Goal: Information Seeking & Learning: Learn about a topic

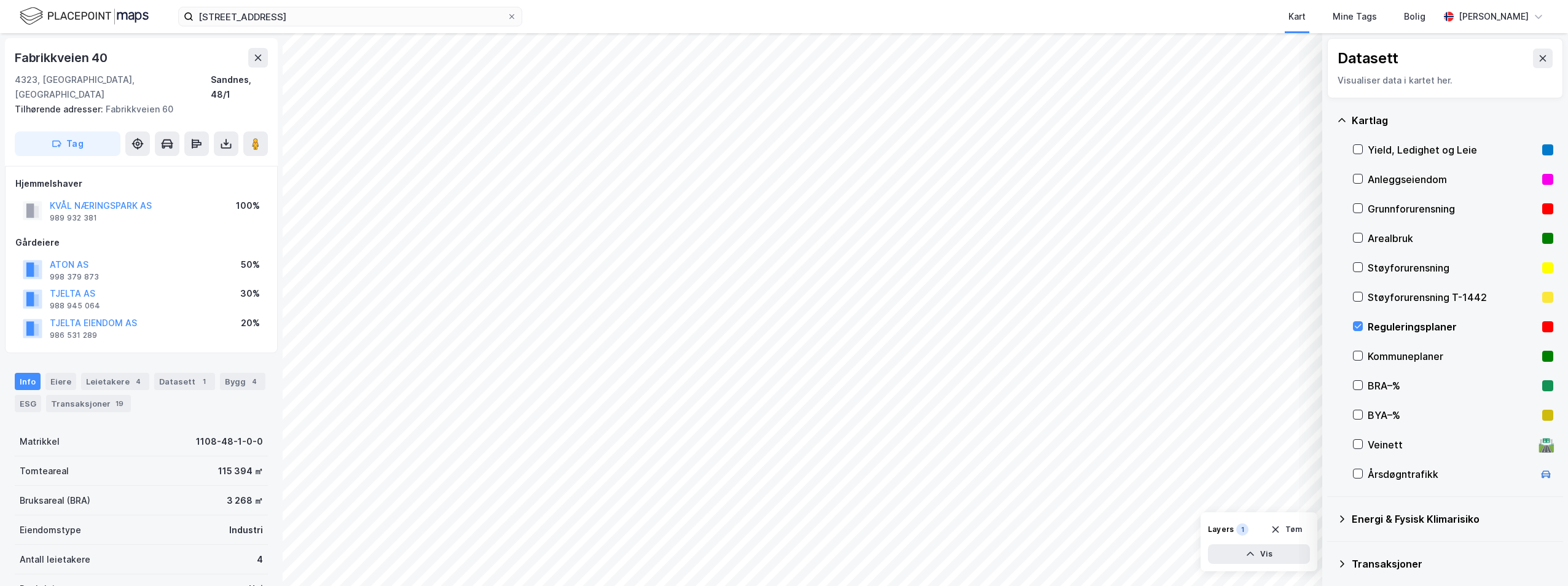
click at [1415, 317] on div "Reguleringsplaner" at bounding box center [1453, 327] width 200 height 30
click at [261, 63] on button at bounding box center [258, 57] width 19 height 19
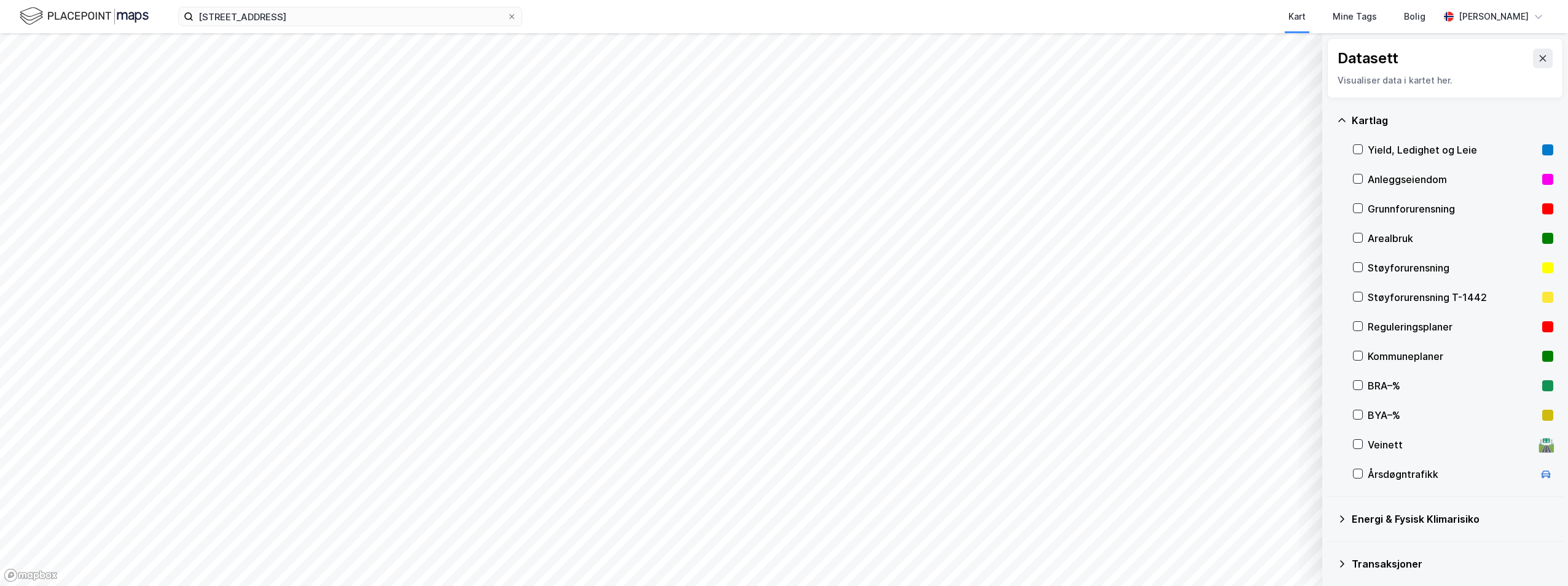
click at [1371, 330] on div "Reguleringsplaner" at bounding box center [1452, 327] width 170 height 15
click at [1358, 327] on icon at bounding box center [1358, 326] width 8 height 8
click at [1398, 326] on div "Reguleringsplaner" at bounding box center [1452, 327] width 170 height 15
click at [1407, 323] on div "Reguleringsplaner" at bounding box center [1452, 327] width 170 height 15
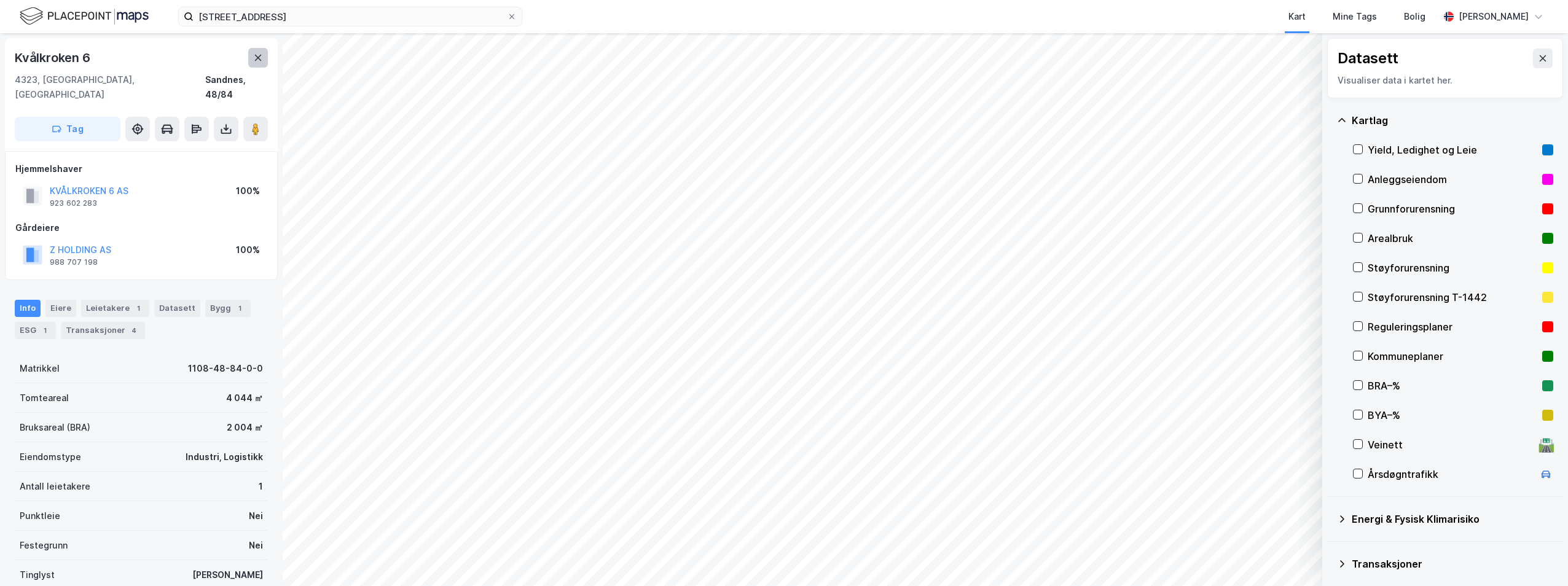
click at [258, 50] on button at bounding box center [258, 57] width 19 height 19
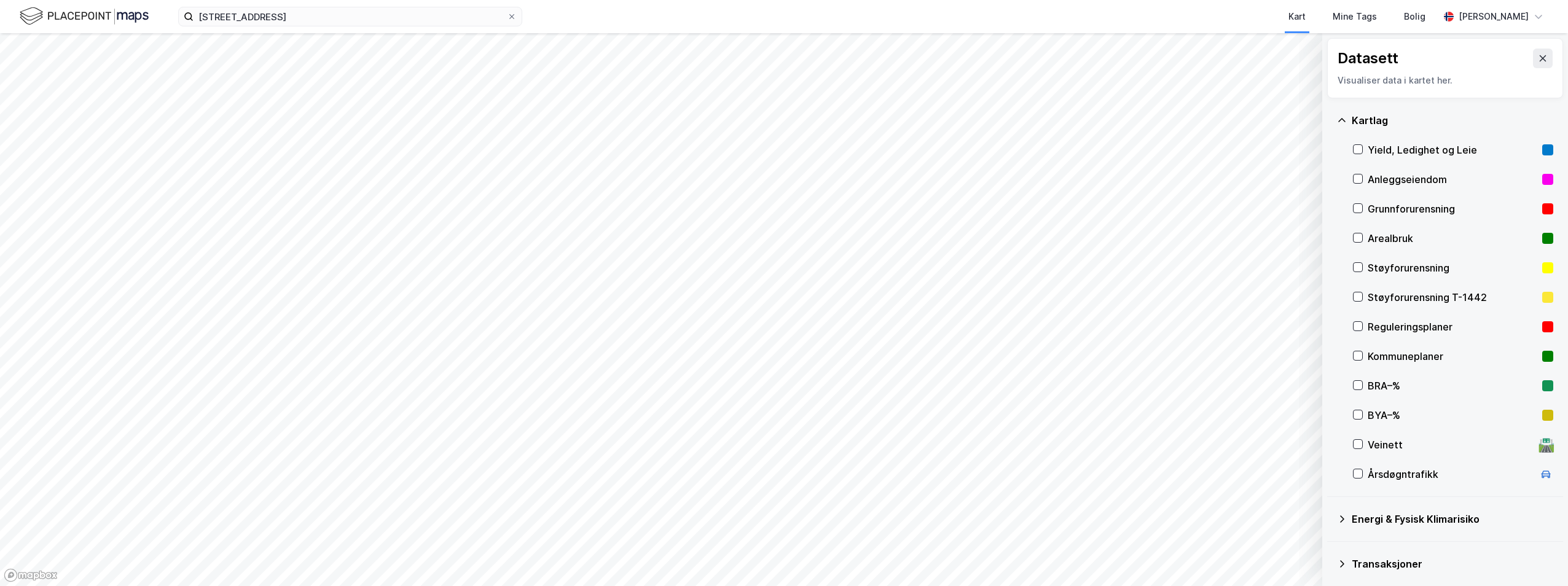
click at [1394, 328] on div "Reguleringsplaner" at bounding box center [1452, 327] width 170 height 15
